Goal: Find specific page/section: Find specific page/section

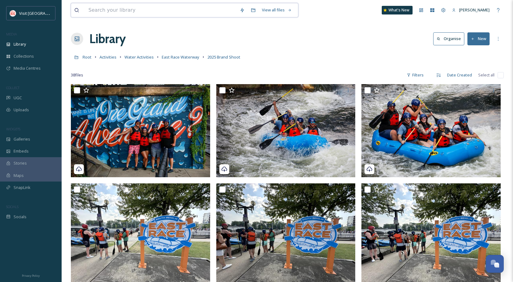
click at [105, 6] on input at bounding box center [160, 10] width 151 height 14
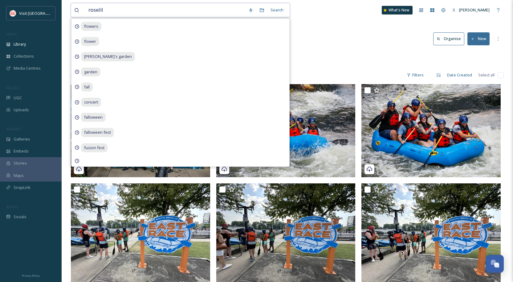
type input "roselily"
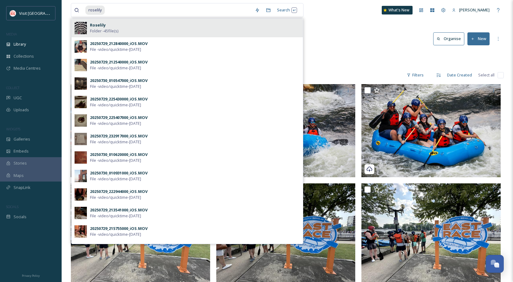
click at [102, 30] on span "Folder - 45 file(s)" at bounding box center [104, 31] width 28 height 6
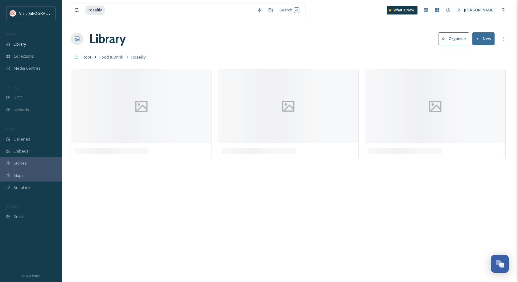
click at [348, 43] on div "Library Organise New" at bounding box center [289, 39] width 437 height 18
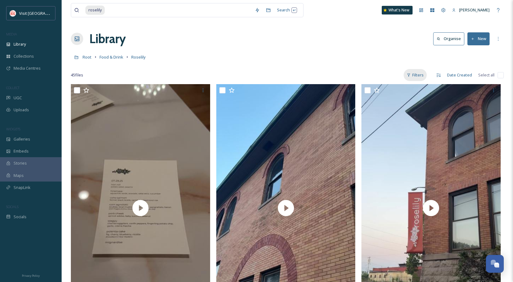
click at [423, 75] on div "Filters" at bounding box center [415, 75] width 23 height 12
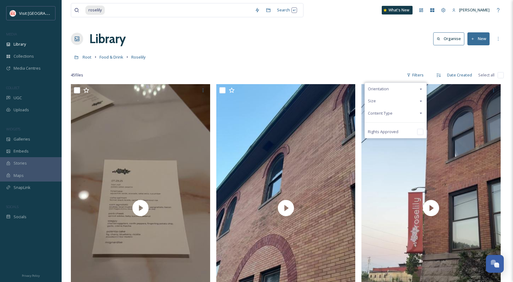
click at [406, 112] on div "Content Type" at bounding box center [396, 113] width 62 height 12
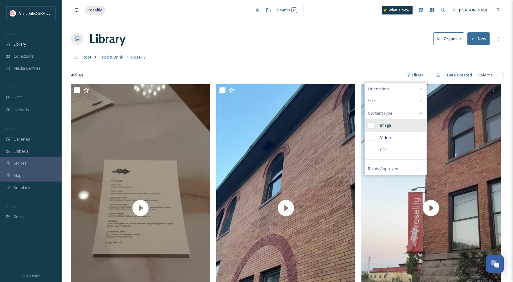
click at [398, 124] on div "Image" at bounding box center [396, 125] width 62 height 12
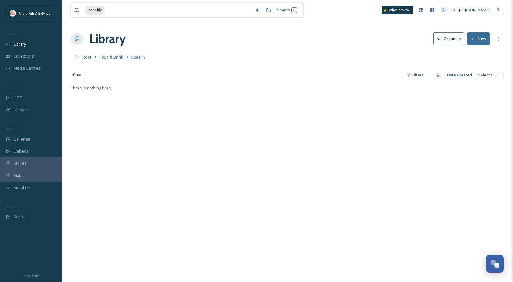
click at [124, 9] on input at bounding box center [178, 10] width 146 height 14
click at [277, 10] on div "Search Press Enter to search" at bounding box center [287, 10] width 26 height 12
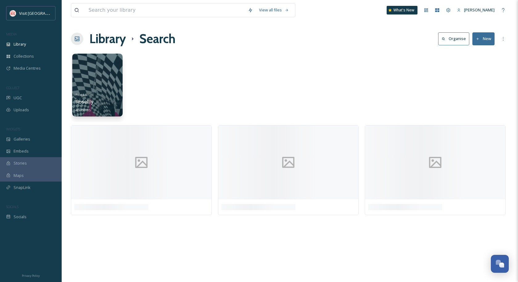
click at [102, 76] on div at bounding box center [97, 85] width 50 height 63
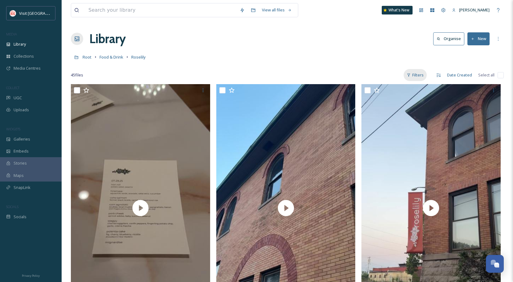
click at [420, 80] on div "Filters" at bounding box center [415, 75] width 23 height 12
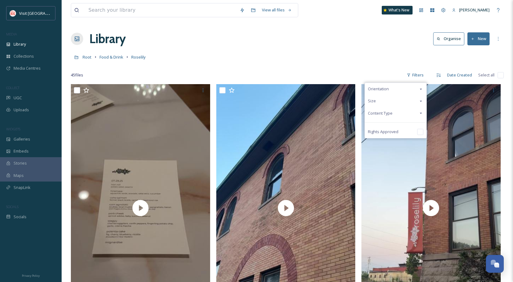
click at [395, 114] on div "Content Type" at bounding box center [396, 113] width 62 height 12
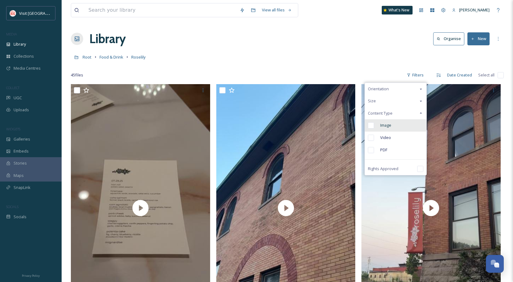
click at [394, 127] on div "Image" at bounding box center [396, 125] width 62 height 12
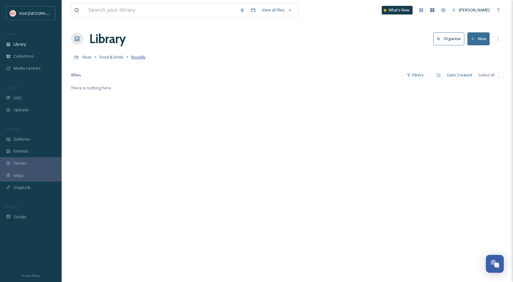
click at [136, 57] on span "Roselily" at bounding box center [138, 57] width 14 height 6
